Goal: Task Accomplishment & Management: Manage account settings

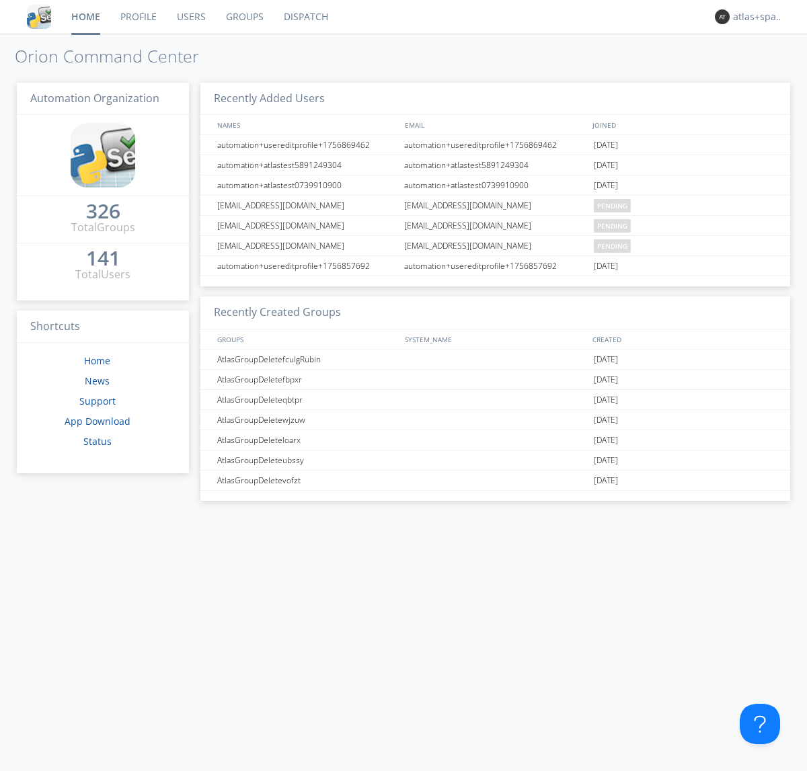
click at [304, 17] on link "Dispatch" at bounding box center [306, 17] width 65 height 34
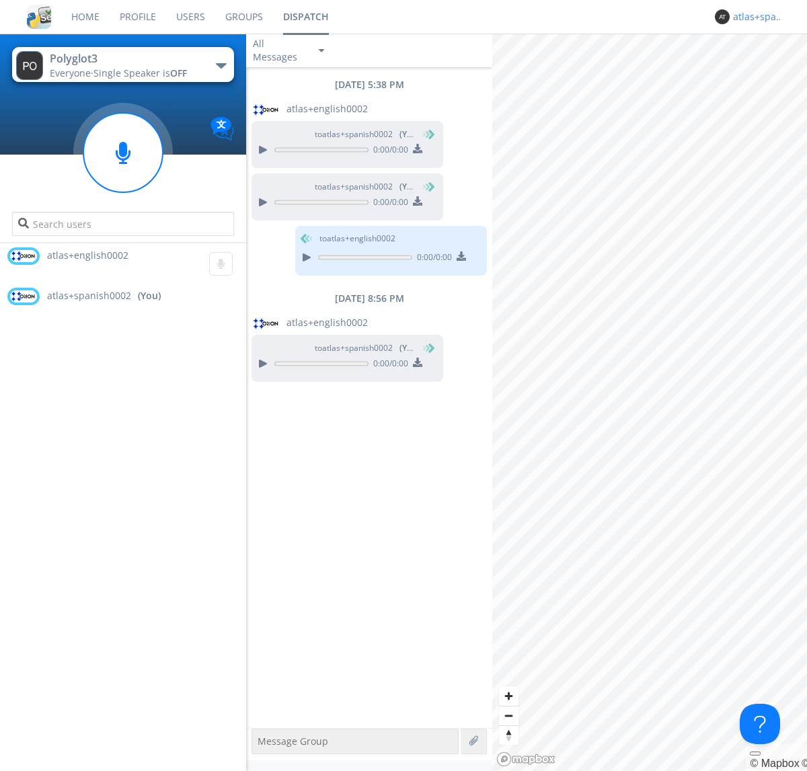
click at [754, 17] on div "atlas+spanish0002" at bounding box center [758, 16] width 50 height 13
click at [764, 71] on div "Log Out" at bounding box center [764, 71] width 69 height 24
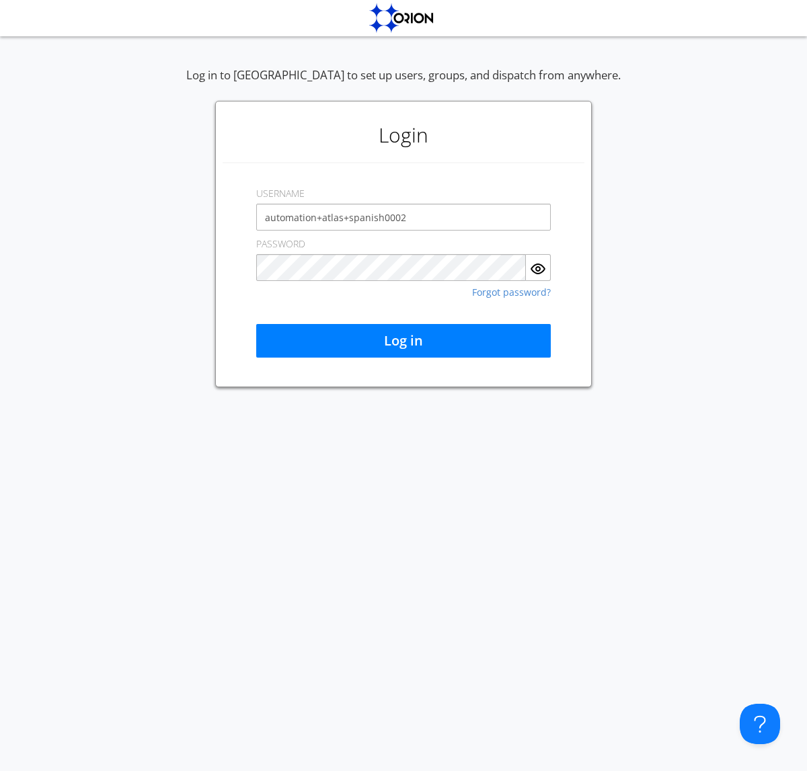
type input "automation+atlas+spanish0002"
click at [403, 341] on button "Log in" at bounding box center [403, 341] width 294 height 34
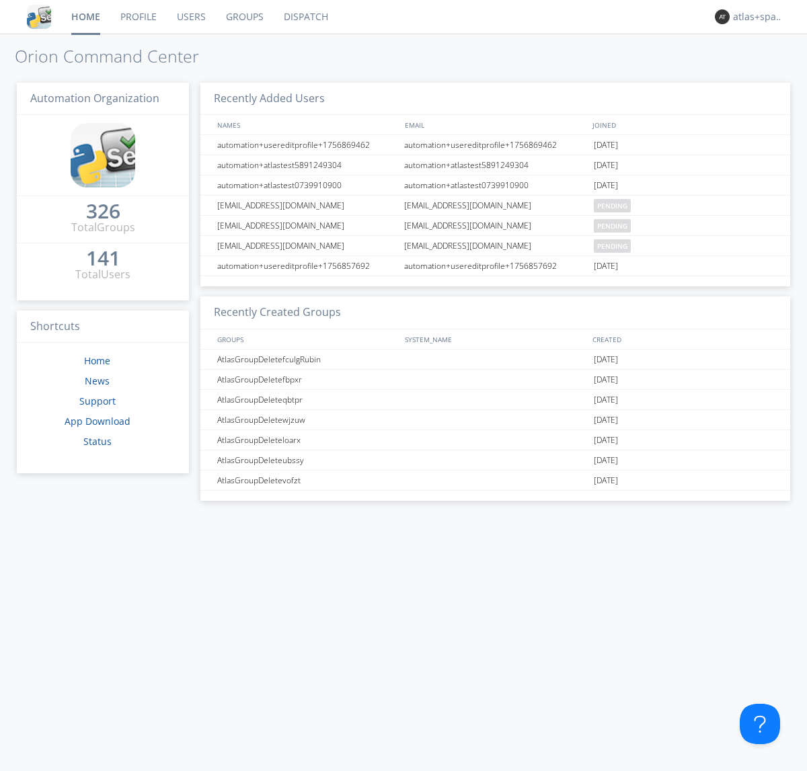
click at [304, 17] on link "Dispatch" at bounding box center [306, 17] width 65 height 34
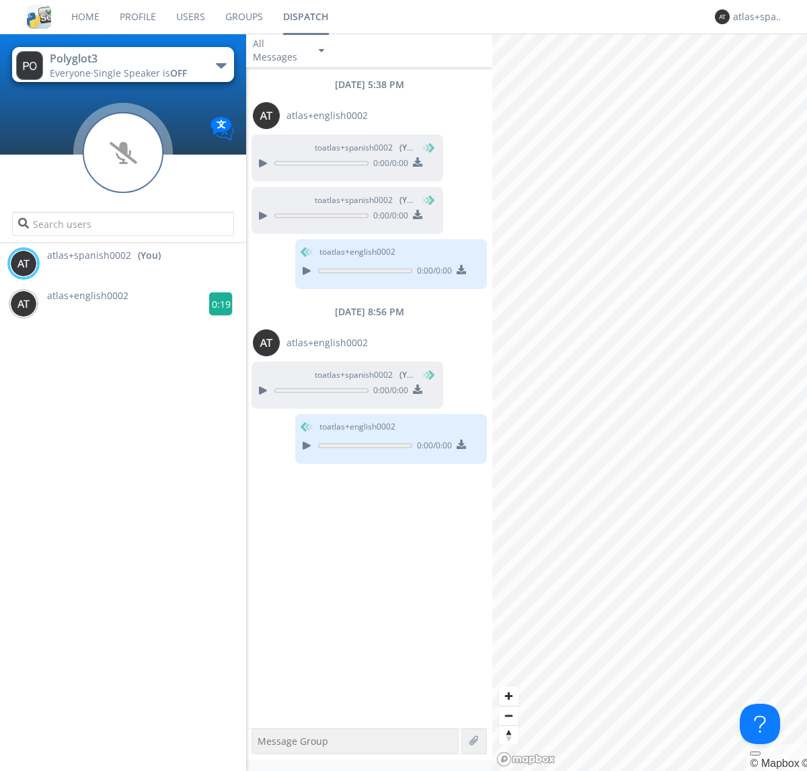
click at [215, 304] on g at bounding box center [221, 304] width 24 height 24
